Goal: Information Seeking & Learning: Find specific fact

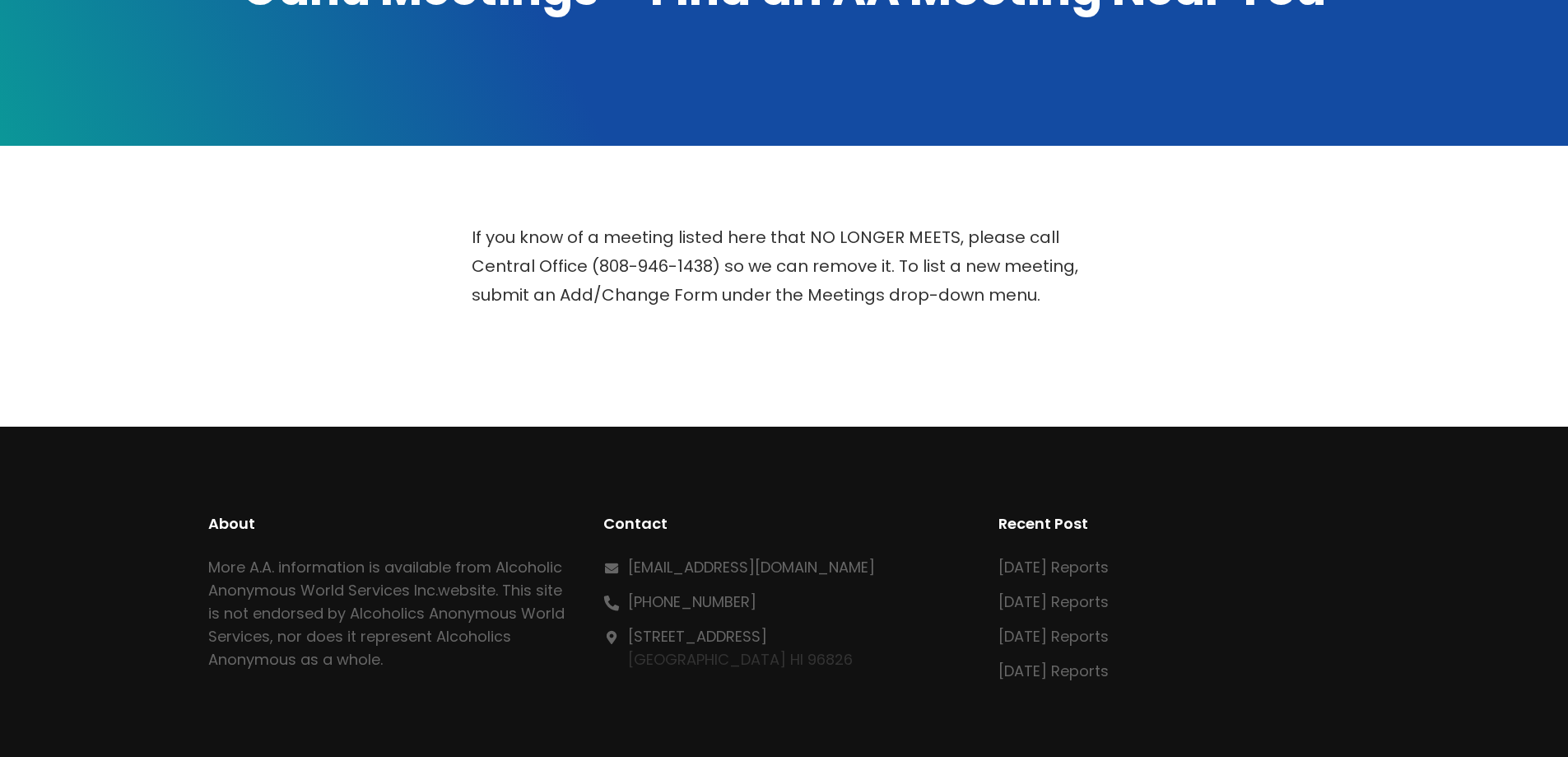
scroll to position [455, 0]
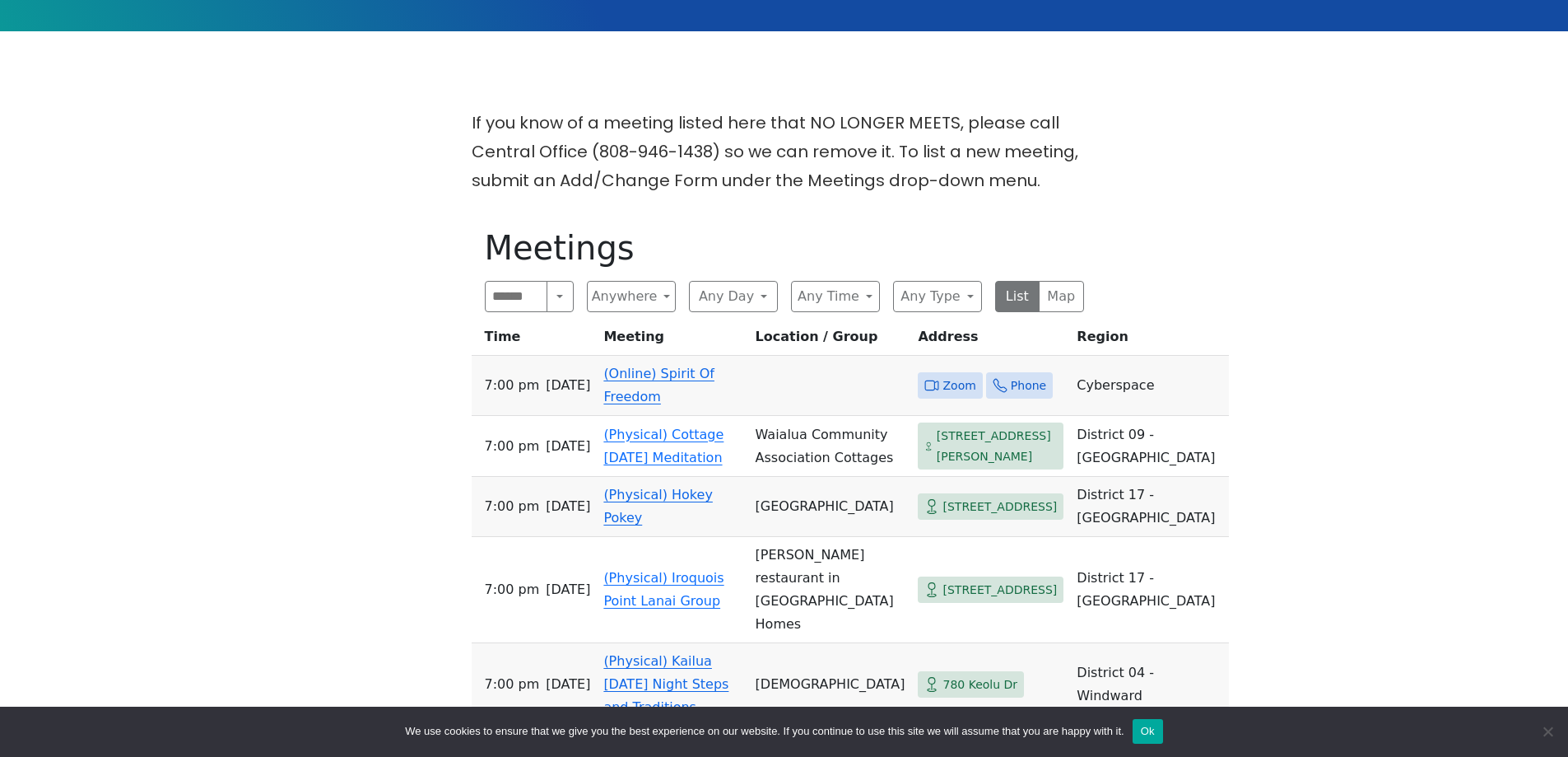
click at [353, 312] on div "If you know of a meeting listed here that NO LONGER MEETS, please call Central …" at bounding box center [784, 594] width 1412 height 970
click at [634, 377] on link "(Online) Spirit Of Freedom" at bounding box center [658, 385] width 111 height 39
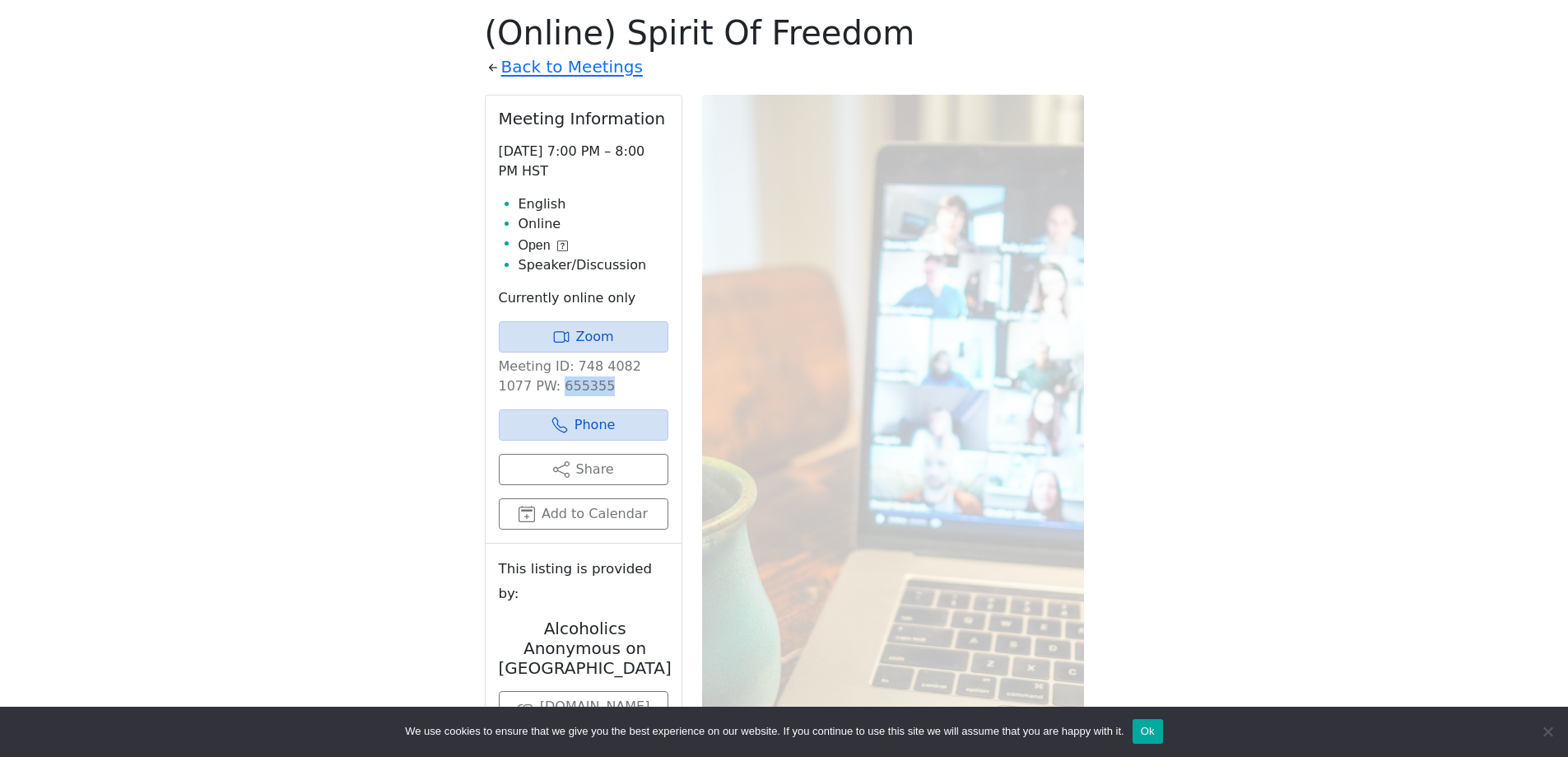
drag, startPoint x: 567, startPoint y: 387, endPoint x: 526, endPoint y: 388, distance: 41.0
click at [526, 388] on p "Meeting ID: 748 4082 1077 PW: 655355" at bounding box center [584, 376] width 170 height 40
copy p "655355"
click at [290, 388] on div "If you know of a meeting listed here that NO LONGER MEETS, please call Central …" at bounding box center [784, 370] width 1412 height 952
click at [297, 459] on div "If you know of a meeting listed here that NO LONGER MEETS, please call Central …" at bounding box center [784, 370] width 1412 height 952
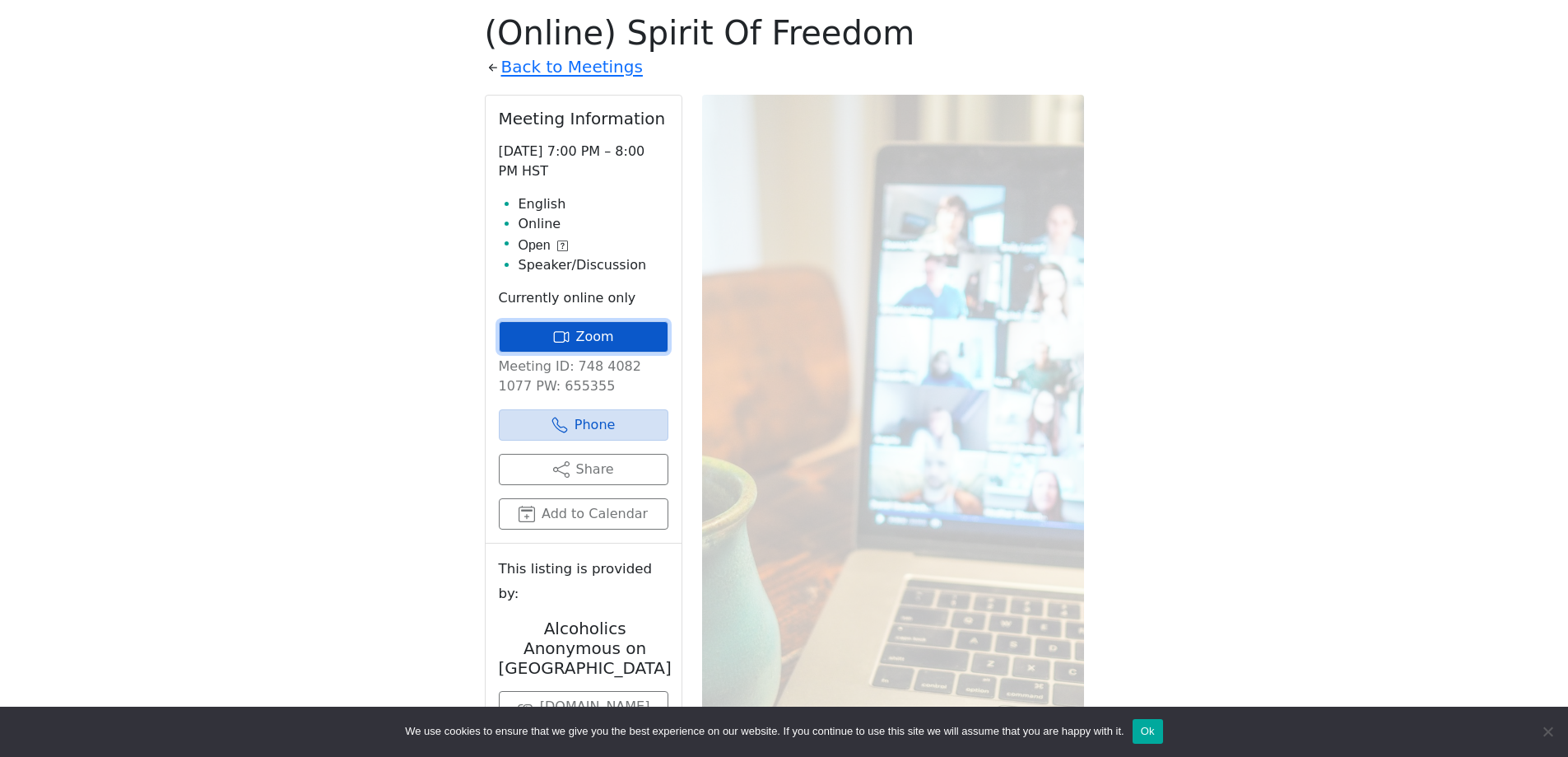
click at [609, 337] on link "Zoom" at bounding box center [584, 336] width 170 height 31
